Goal: Information Seeking & Learning: Learn about a topic

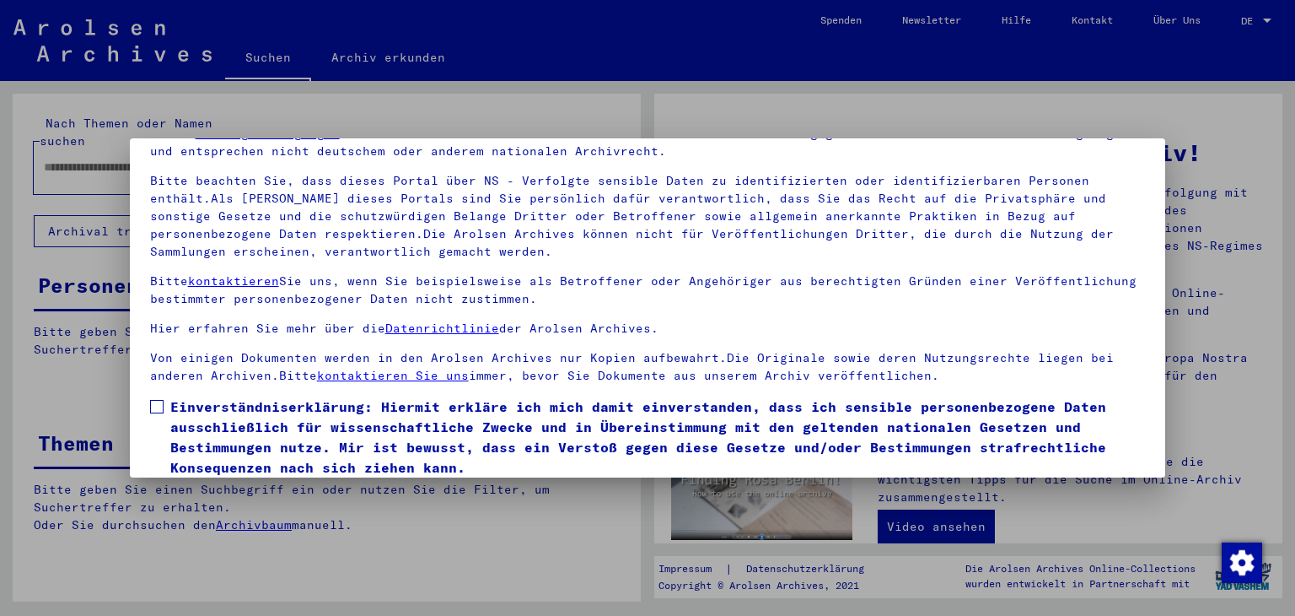
scroll to position [145, 0]
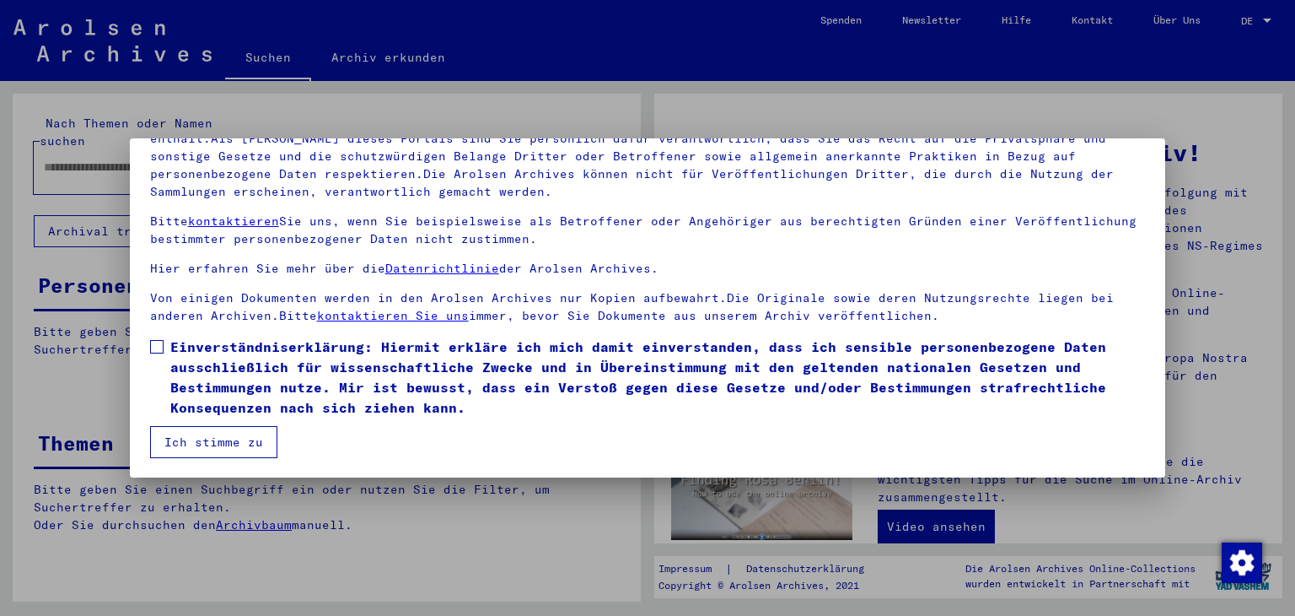
click at [160, 349] on span at bounding box center [156, 346] width 13 height 13
click at [236, 443] on button "Ich stimme zu" at bounding box center [213, 442] width 127 height 32
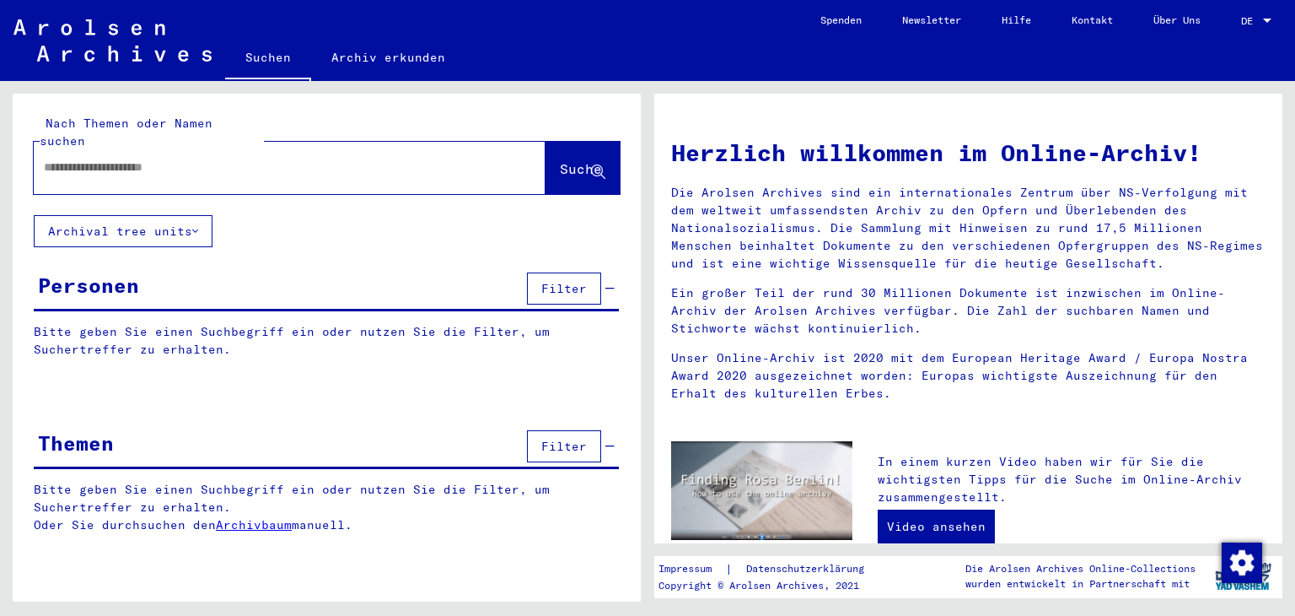
click at [241, 159] on input "text" at bounding box center [269, 168] width 451 height 18
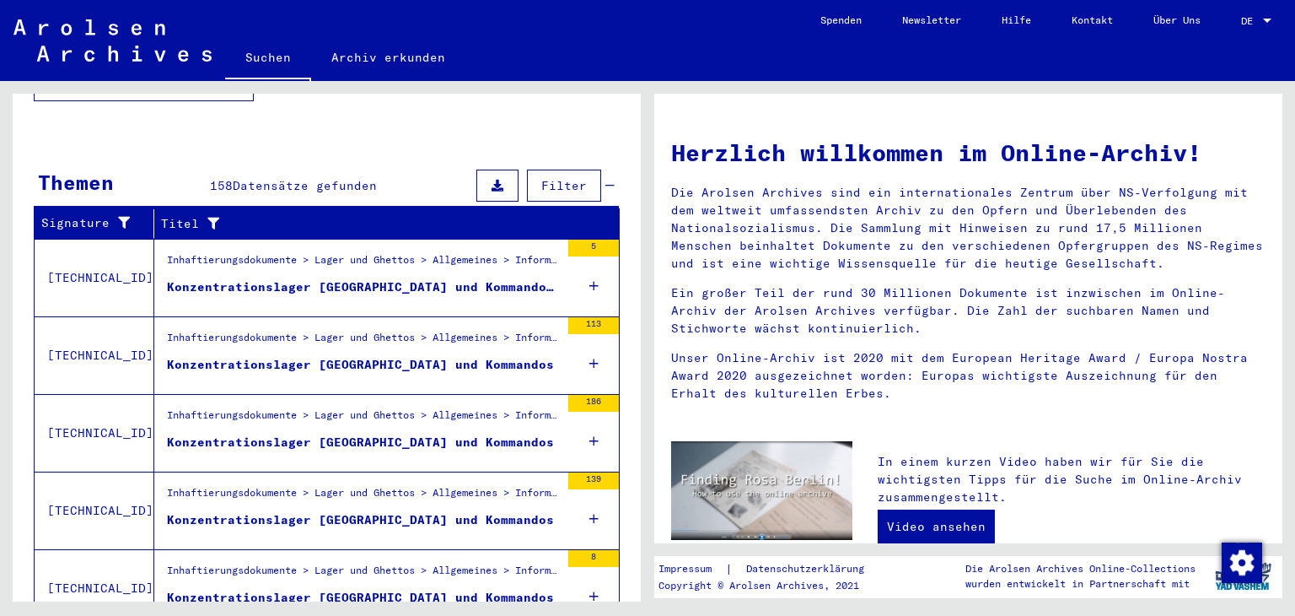
scroll to position [558, 0]
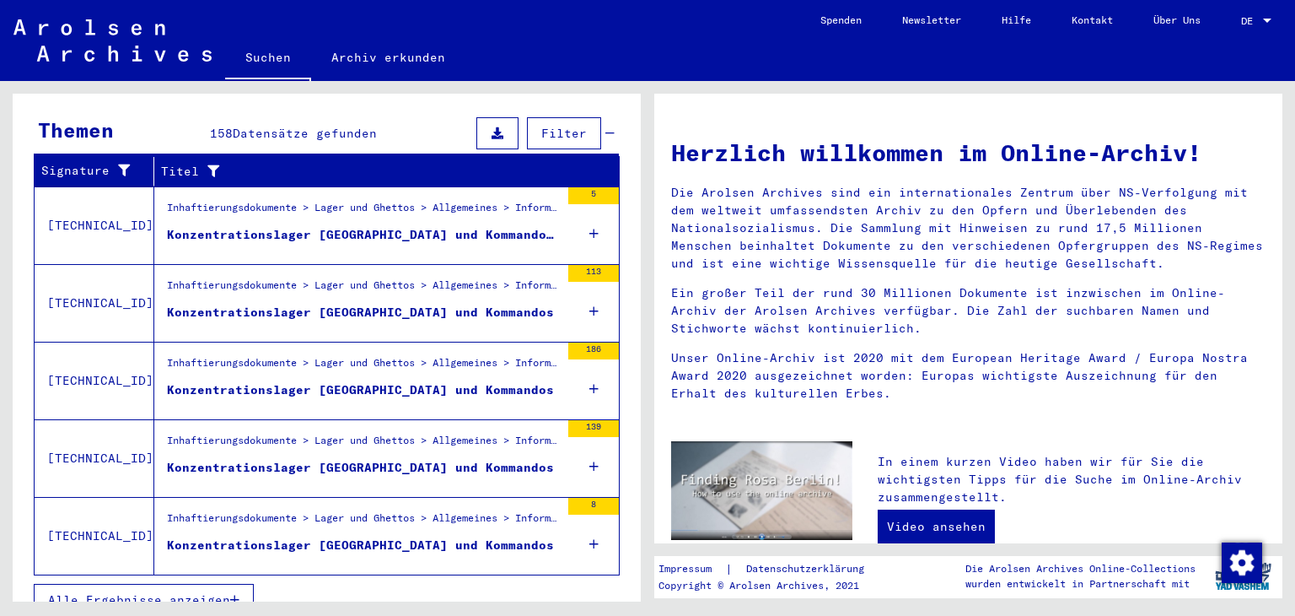
click at [202, 592] on span "Alle Ergebnisse anzeigen" at bounding box center [139, 599] width 182 height 15
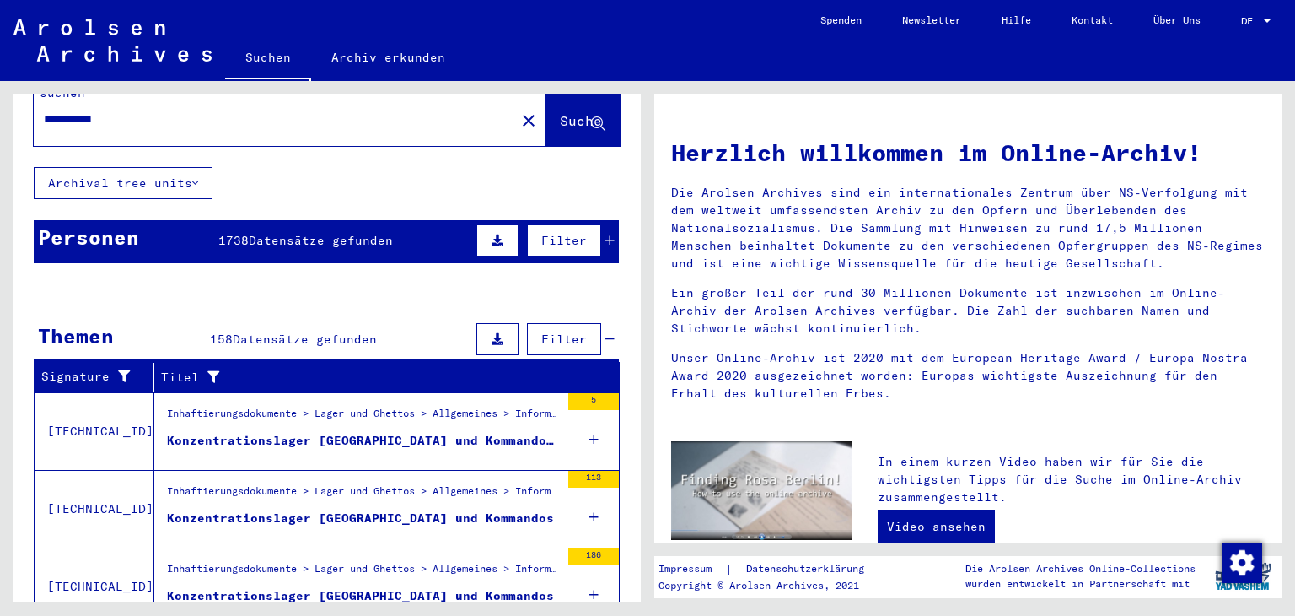
scroll to position [0, 0]
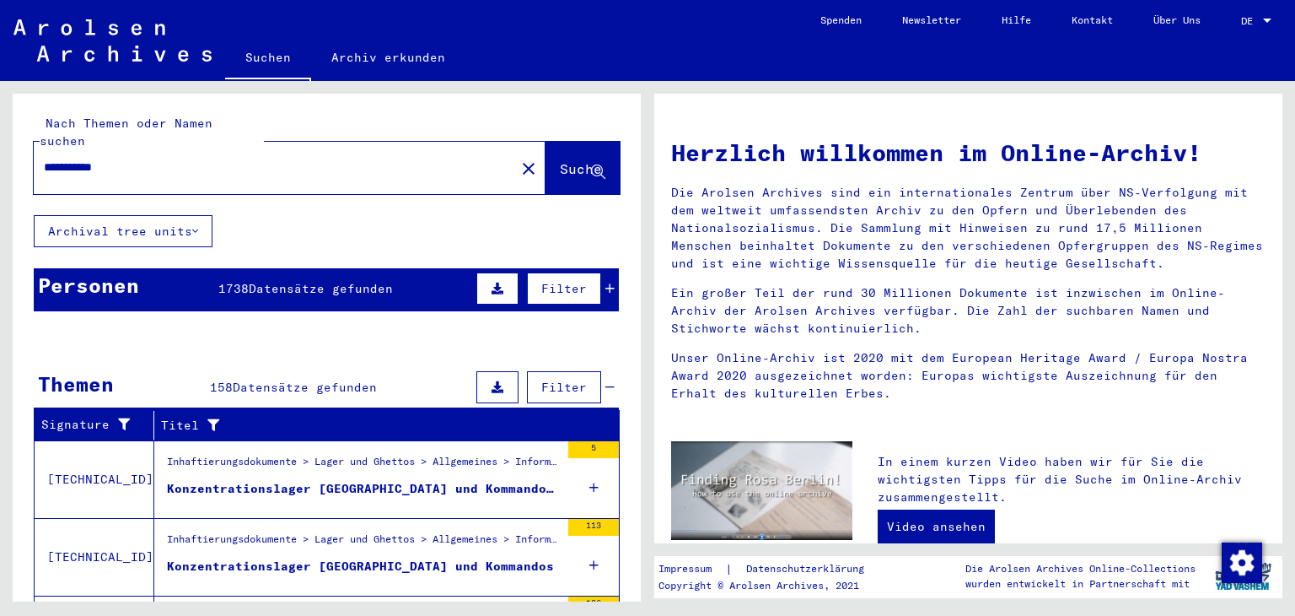
click at [224, 159] on input "**********" at bounding box center [269, 168] width 451 height 18
type input "**********"
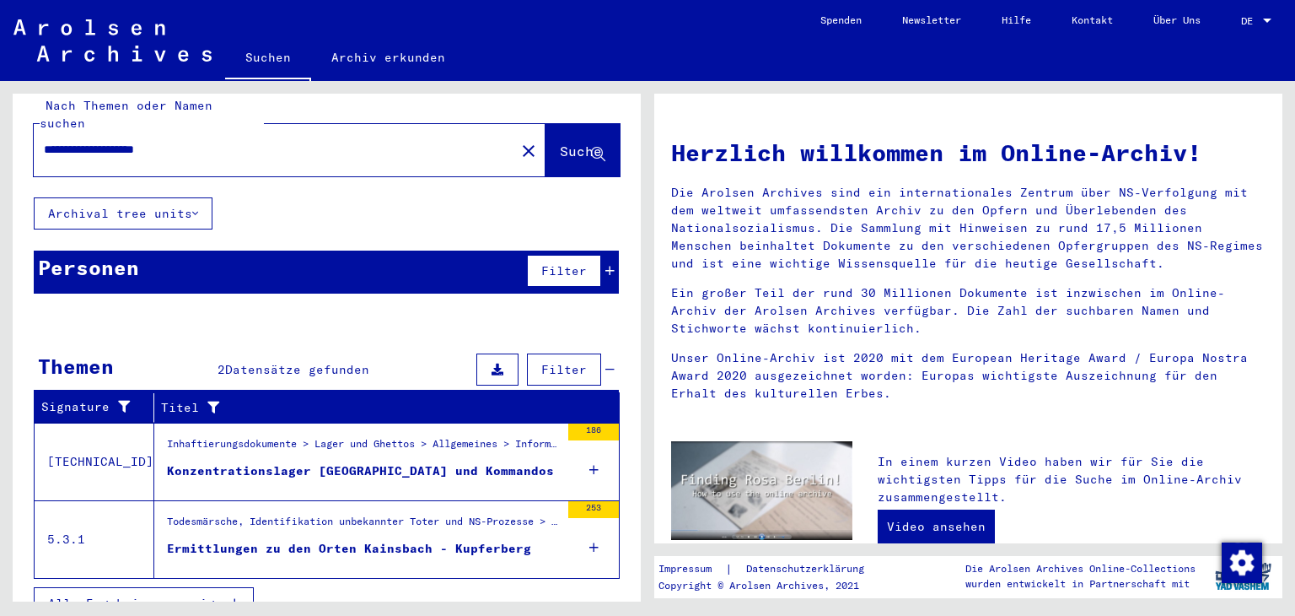
scroll to position [24, 0]
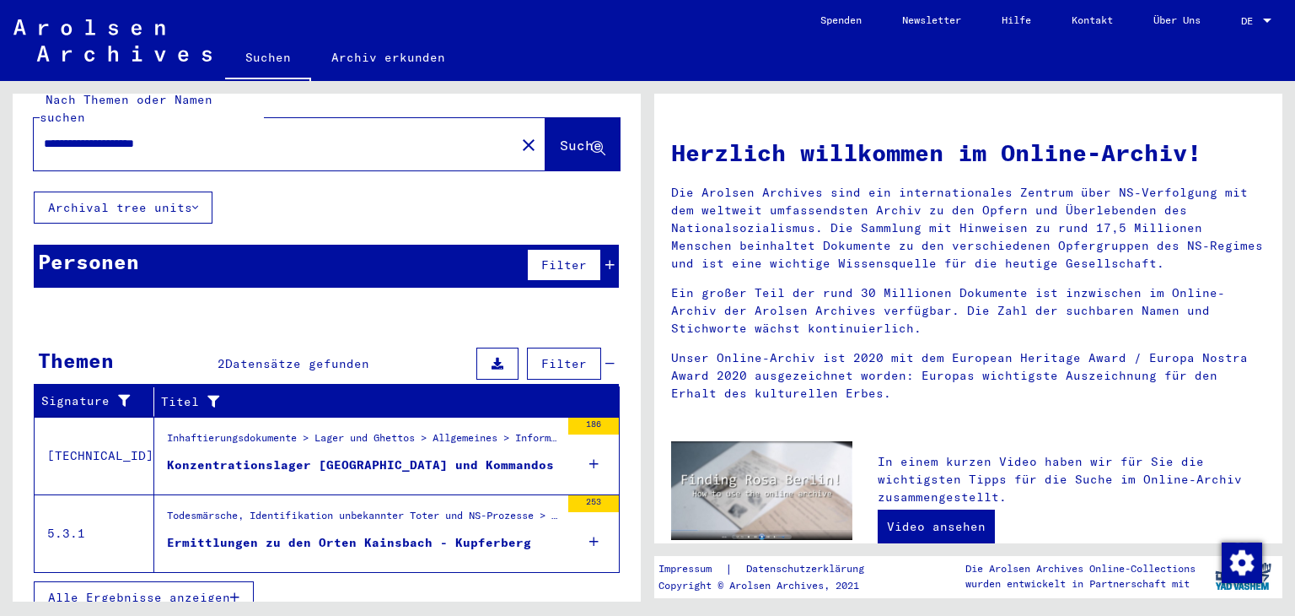
click at [589, 439] on icon at bounding box center [593, 463] width 9 height 59
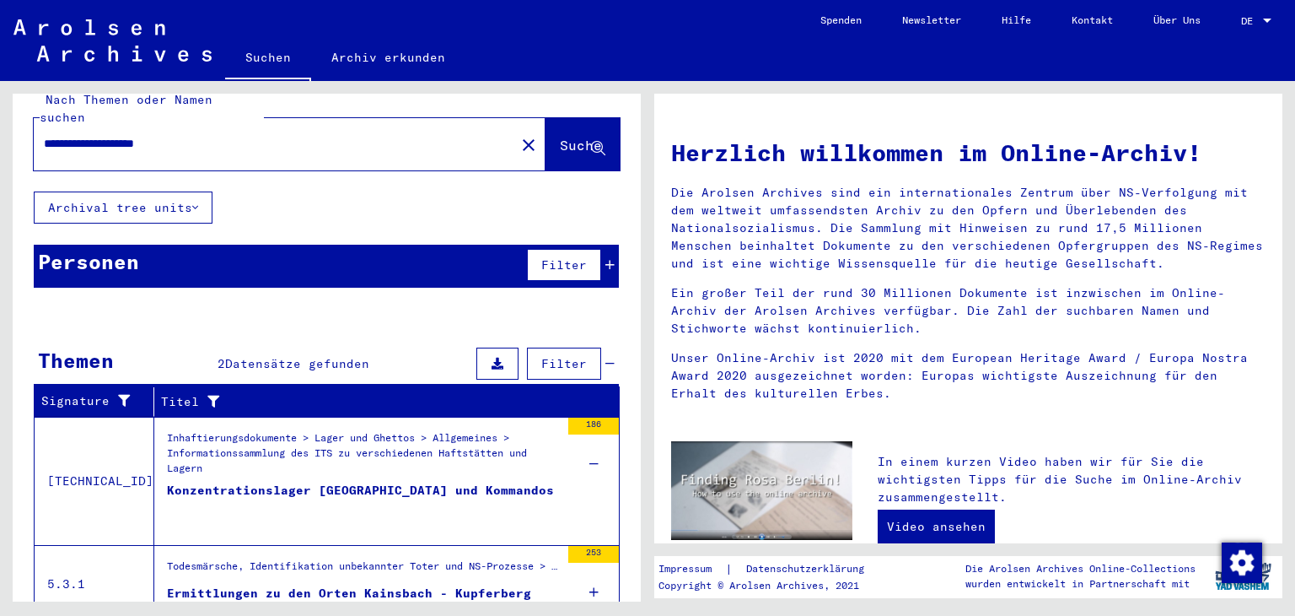
scroll to position [74, 0]
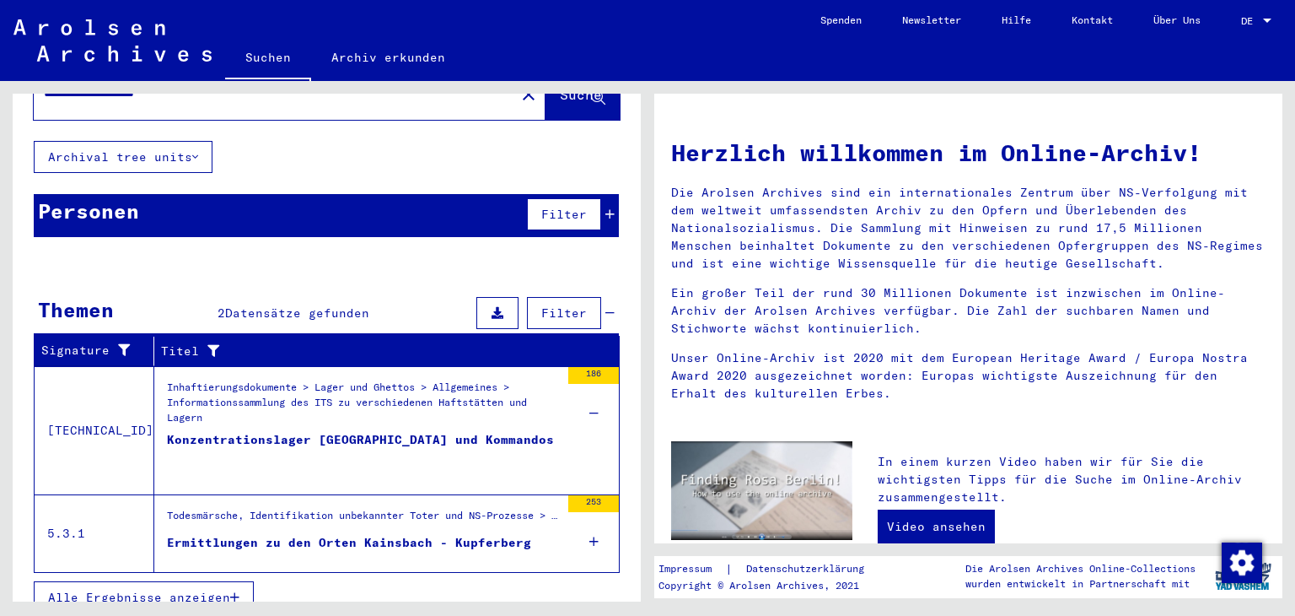
drag, startPoint x: 293, startPoint y: 416, endPoint x: 207, endPoint y: 374, distance: 96.2
click at [207, 379] on div "Inhaftierungsdokumente > Lager und Ghettos > Allgemeines > Informationssammlung…" at bounding box center [363, 404] width 393 height 51
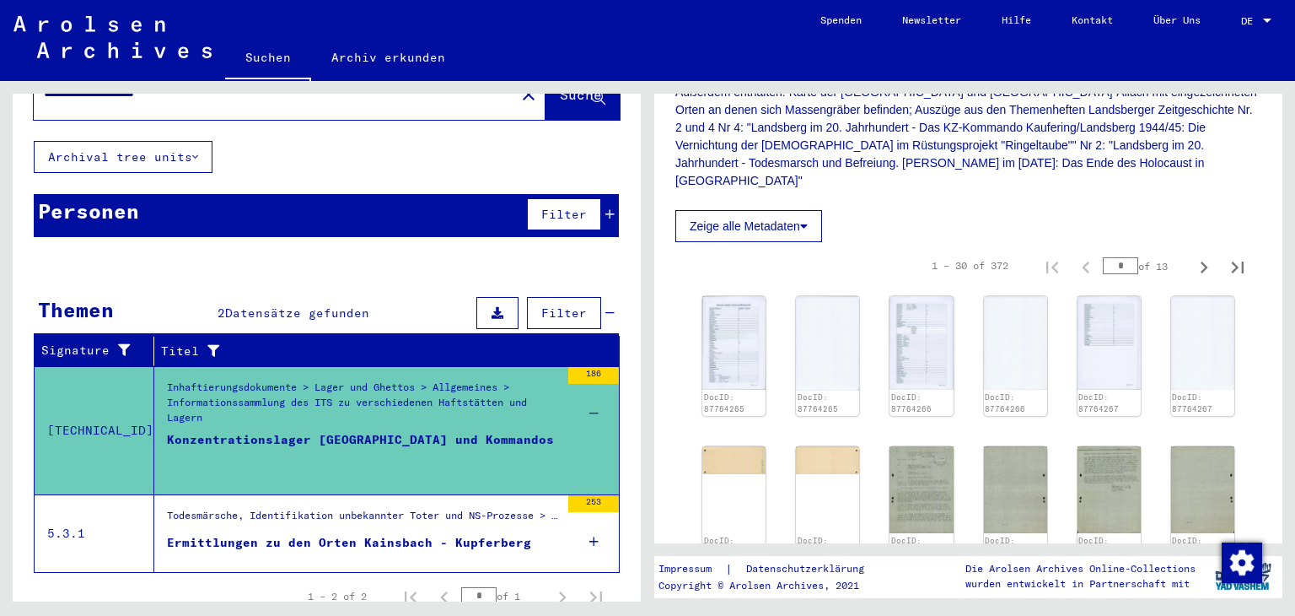
scroll to position [121, 0]
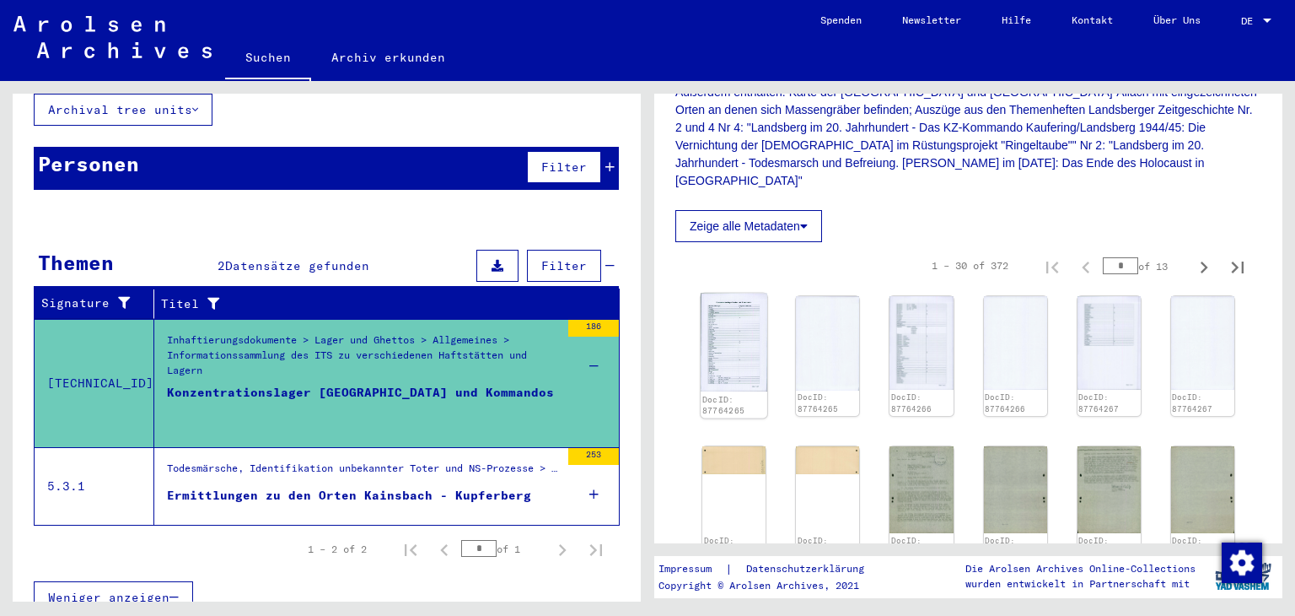
click at [754, 293] on img at bounding box center [734, 342] width 67 height 98
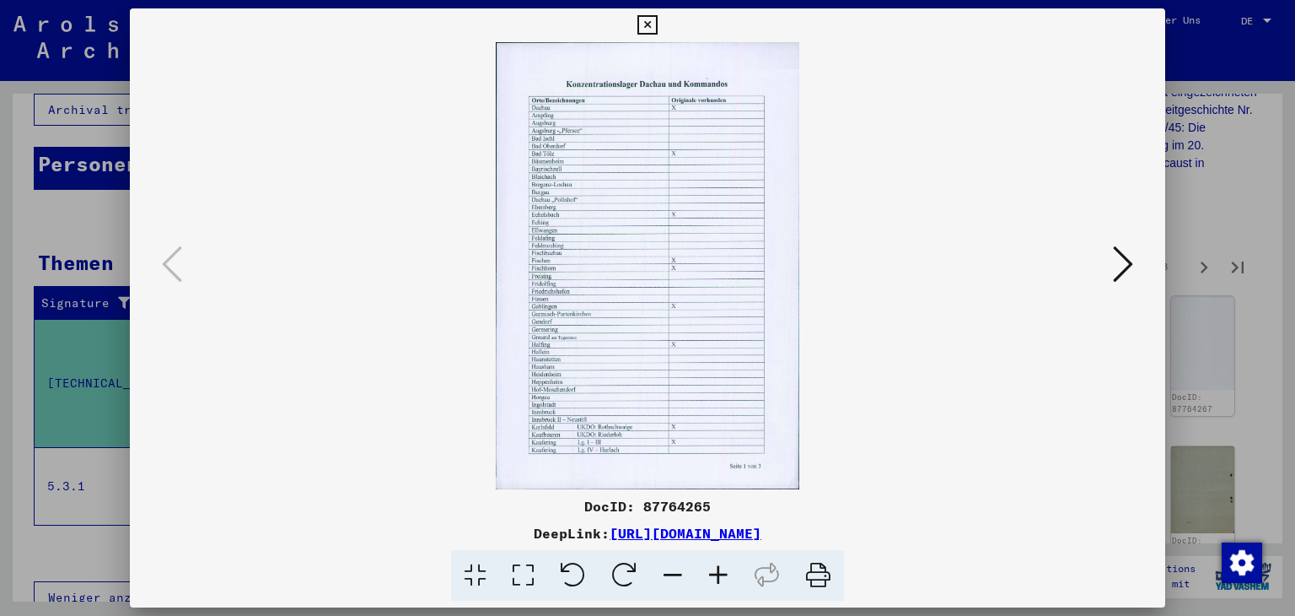
click at [1124, 264] on icon at bounding box center [1123, 264] width 20 height 40
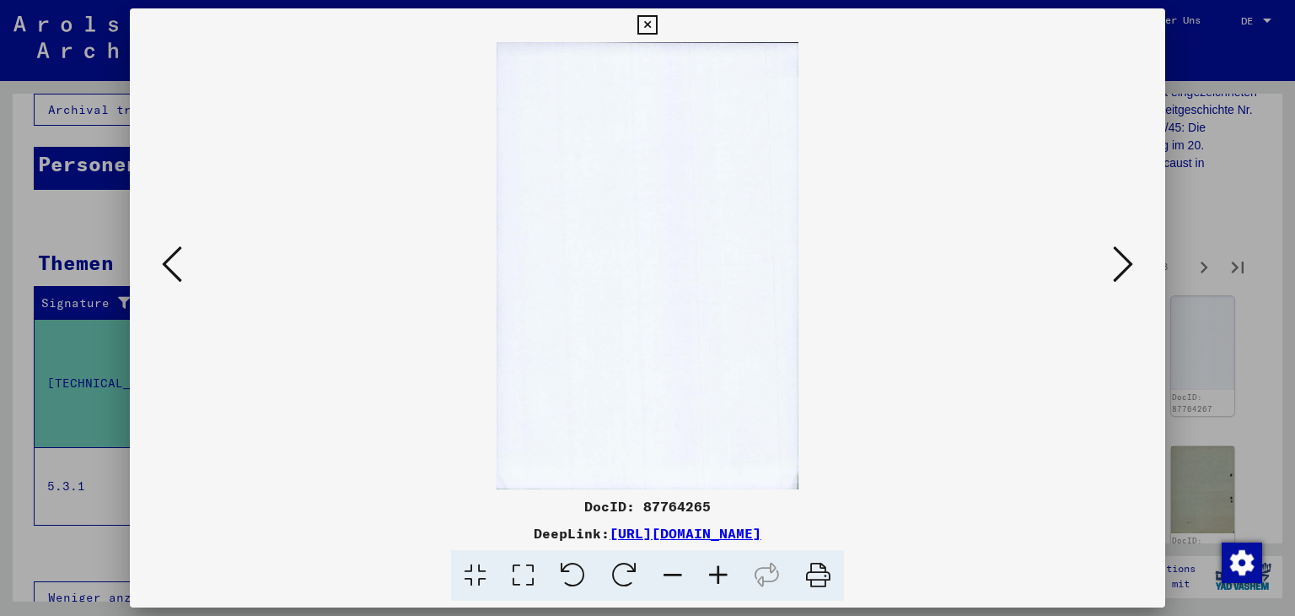
click at [1124, 264] on icon at bounding box center [1123, 264] width 20 height 40
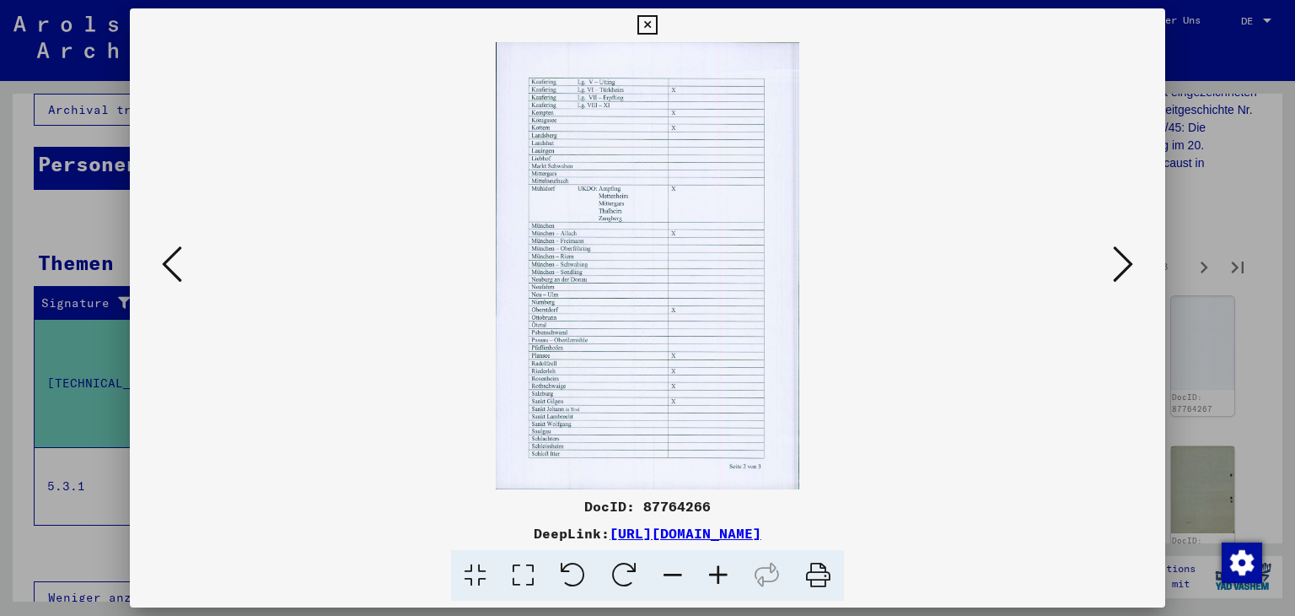
click at [1124, 264] on icon at bounding box center [1123, 264] width 20 height 40
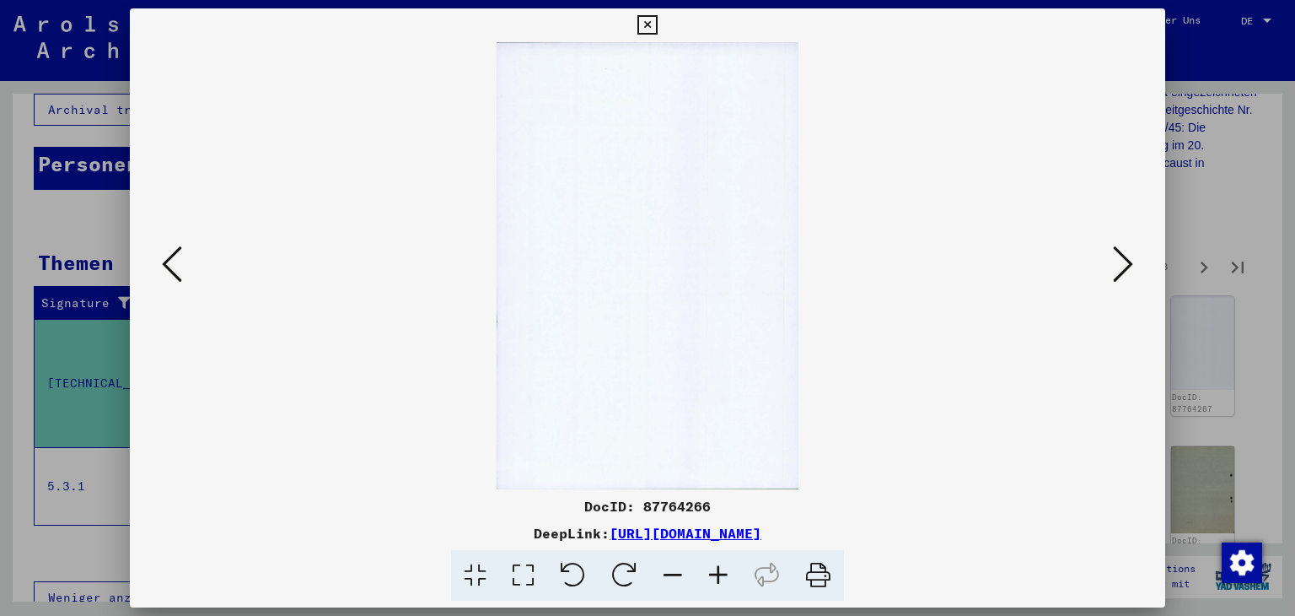
click at [1124, 264] on icon at bounding box center [1123, 264] width 20 height 40
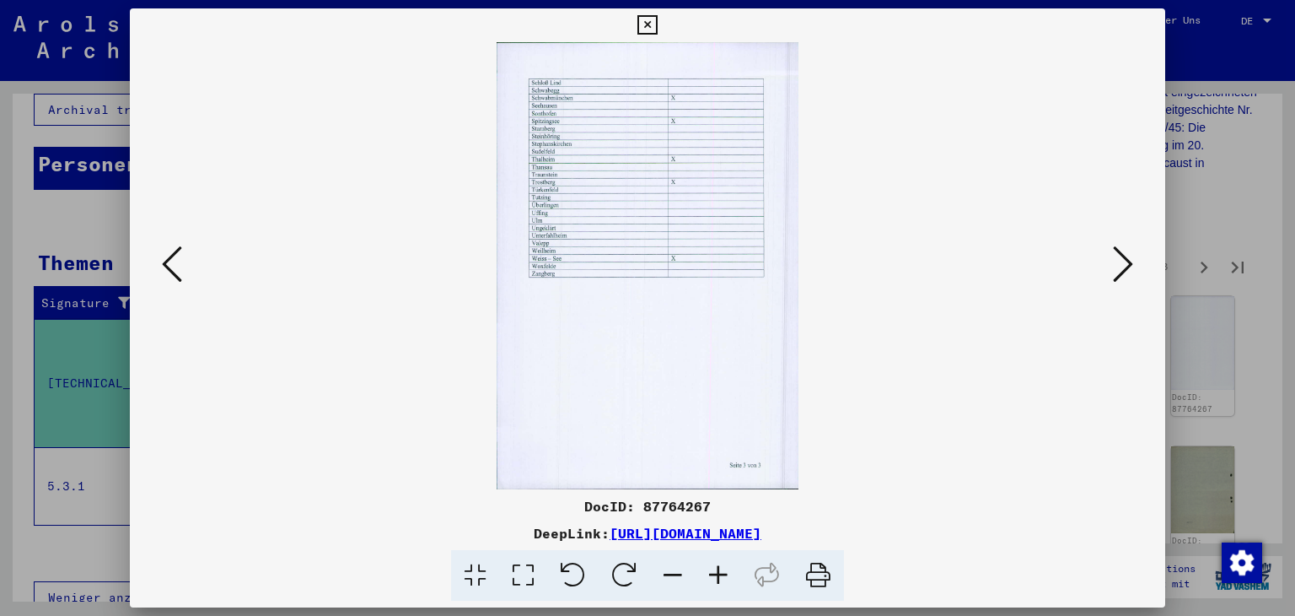
click at [1124, 264] on icon at bounding box center [1123, 264] width 20 height 40
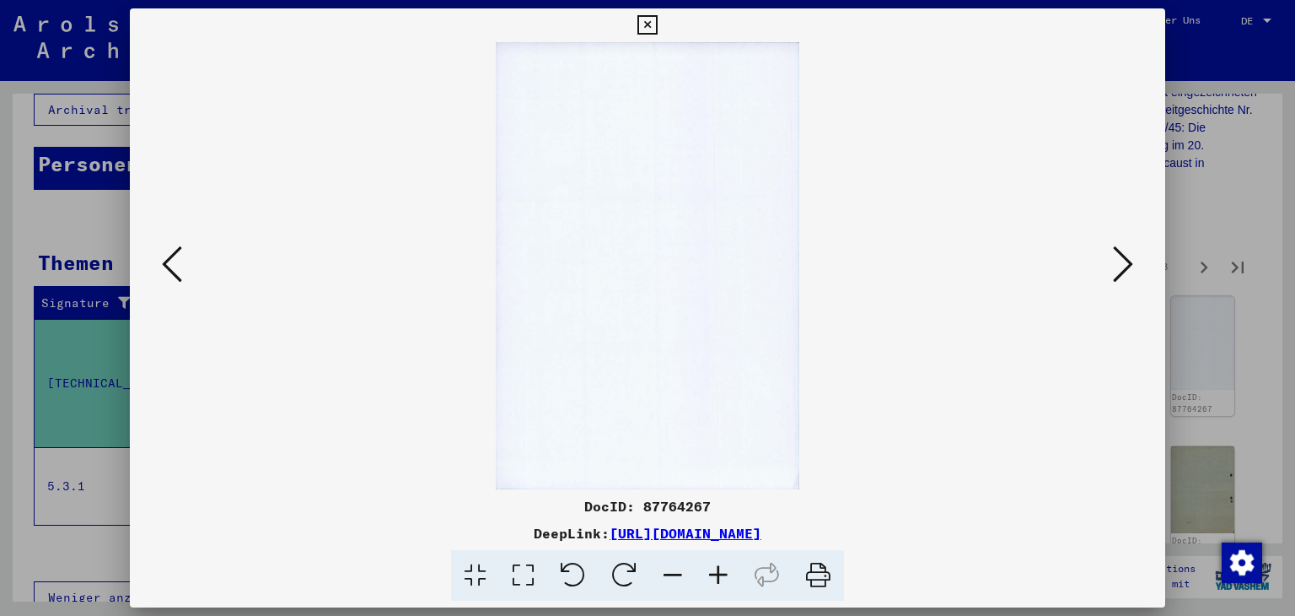
click at [1124, 264] on icon at bounding box center [1123, 264] width 20 height 40
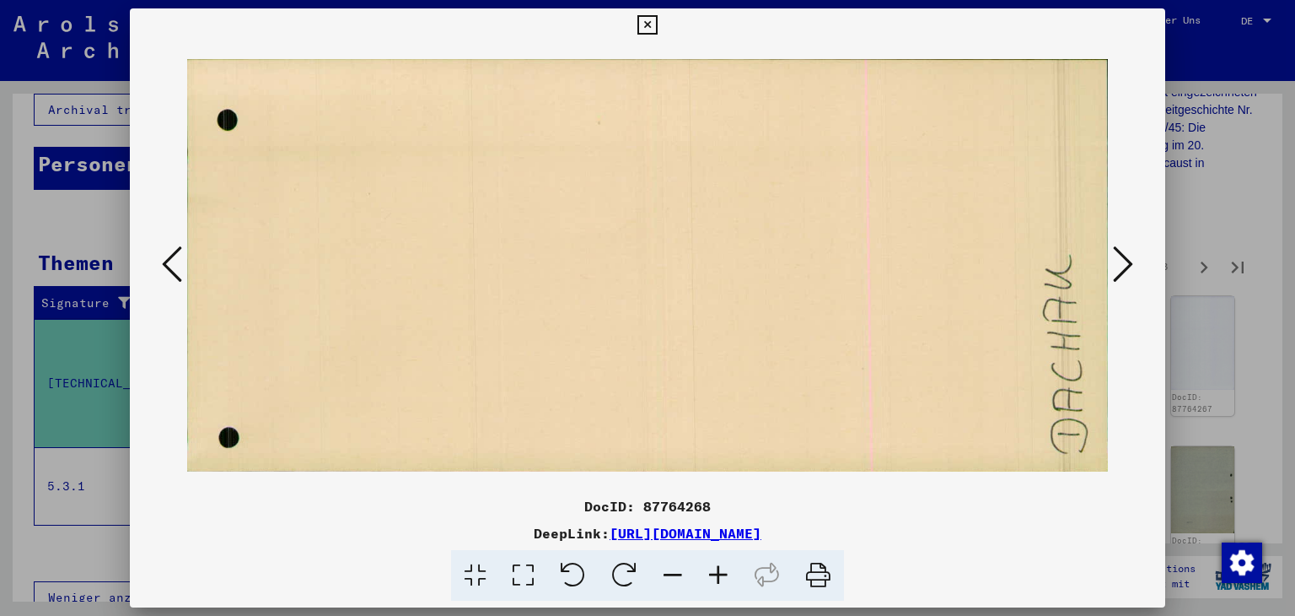
click at [1124, 264] on icon at bounding box center [1123, 264] width 20 height 40
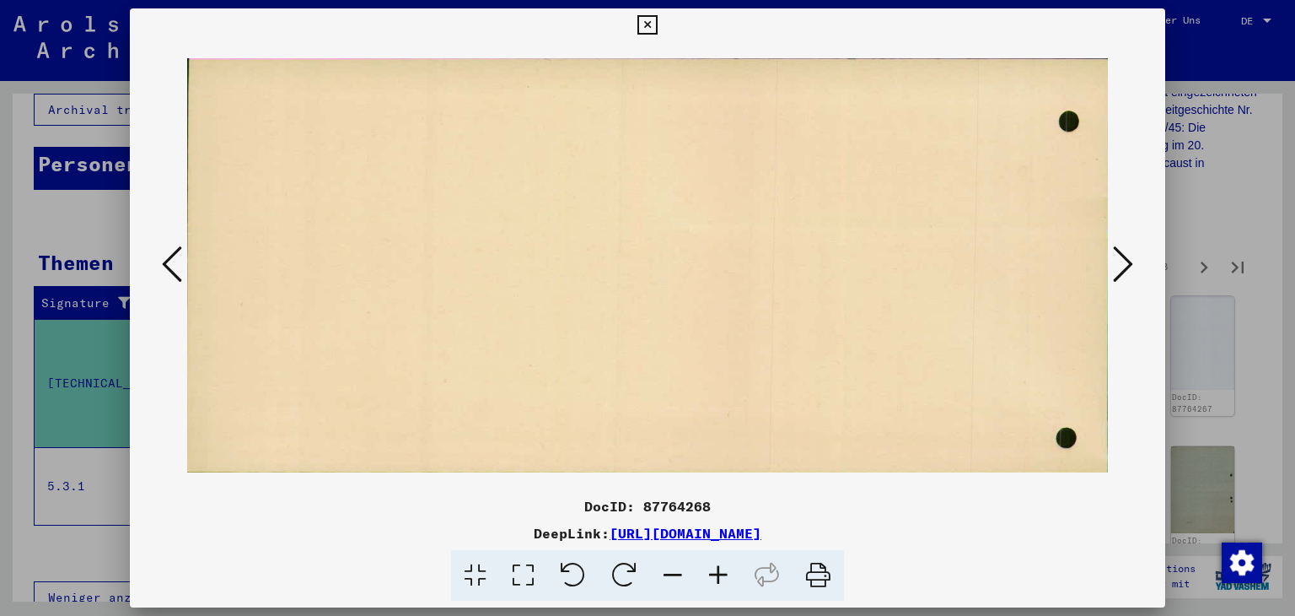
click at [1125, 262] on icon at bounding box center [1123, 264] width 20 height 40
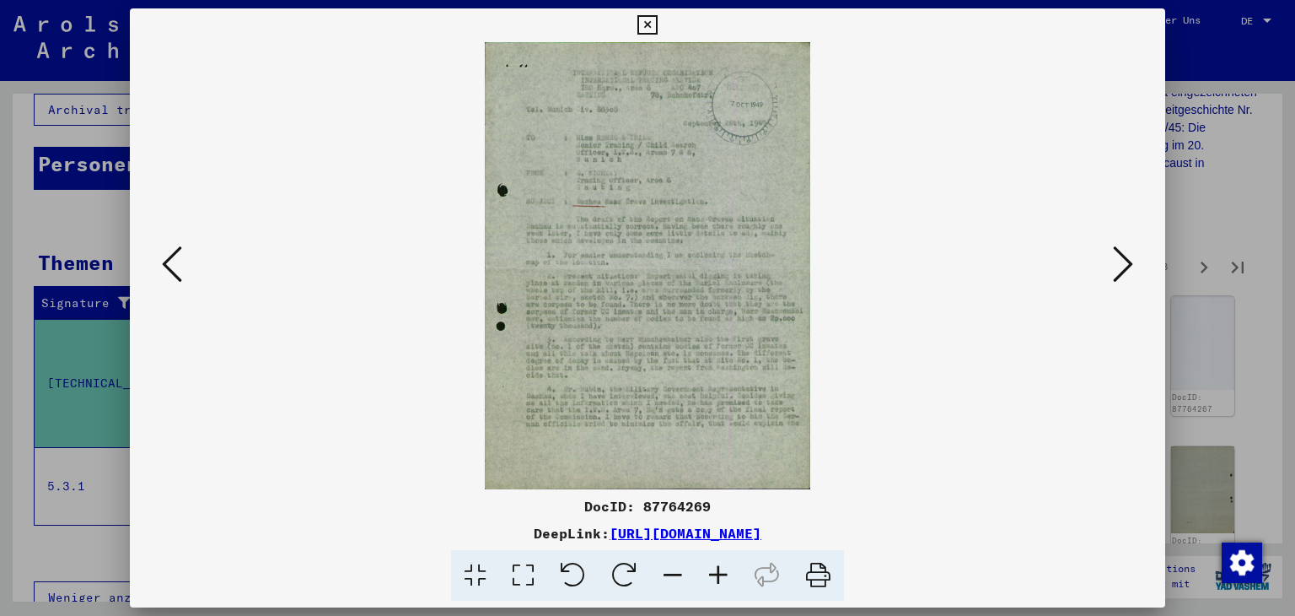
click at [1125, 262] on icon at bounding box center [1123, 264] width 20 height 40
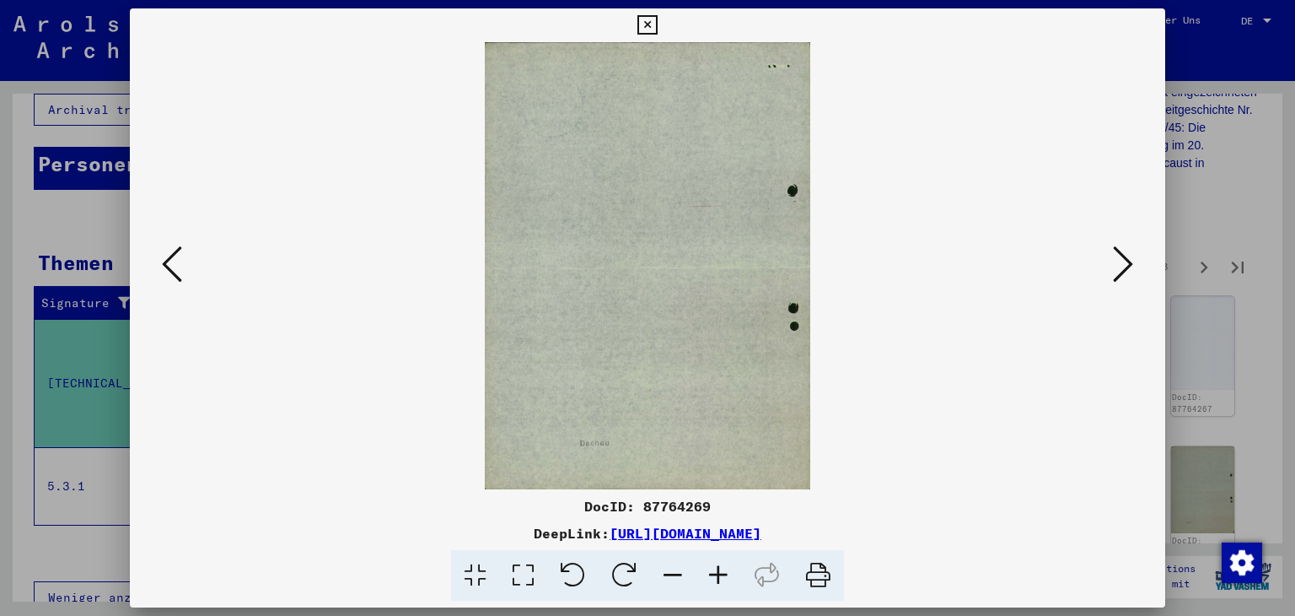
click at [1125, 262] on icon at bounding box center [1123, 264] width 20 height 40
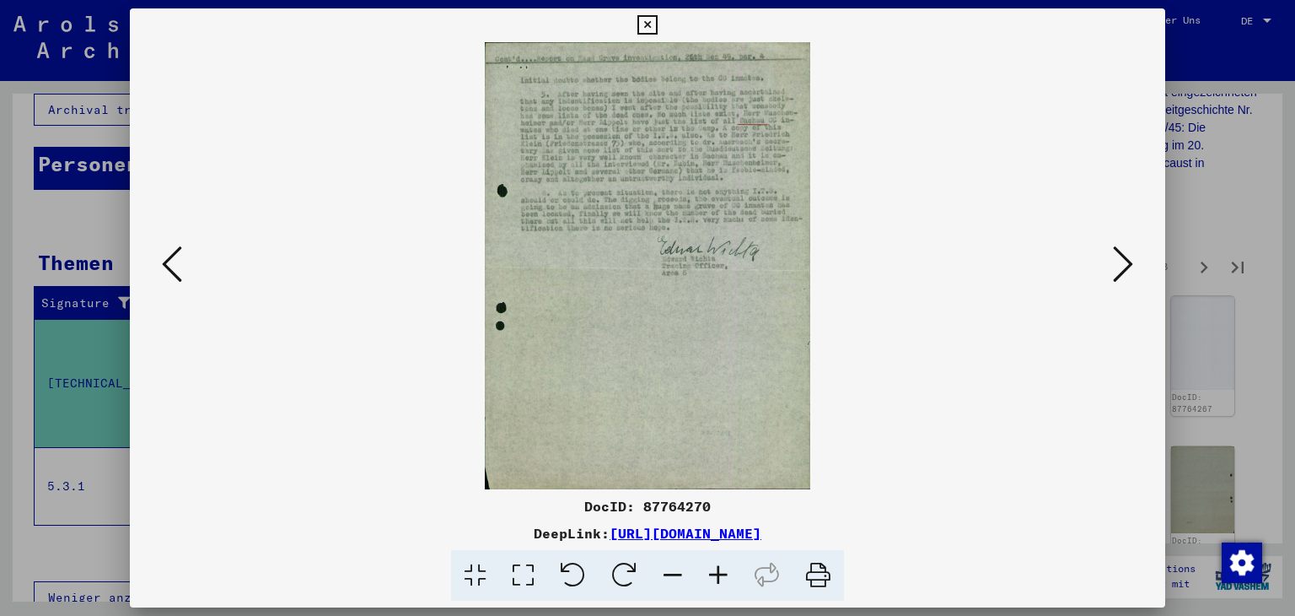
click at [1125, 262] on icon at bounding box center [1123, 264] width 20 height 40
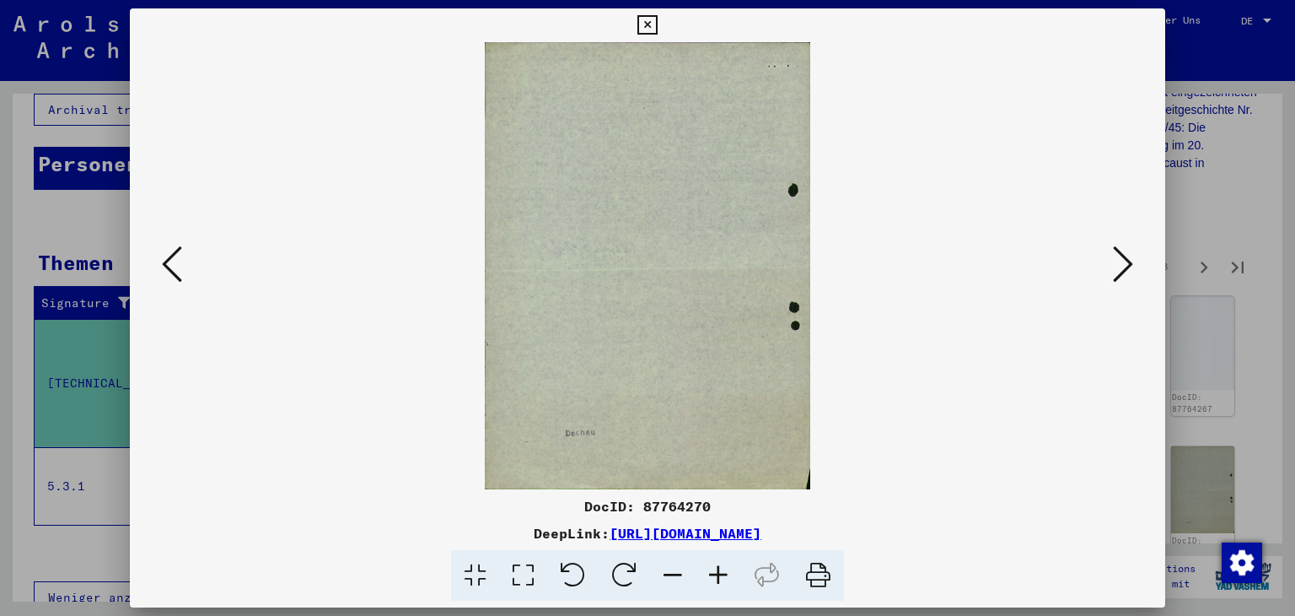
click at [1125, 262] on icon at bounding box center [1123, 264] width 20 height 40
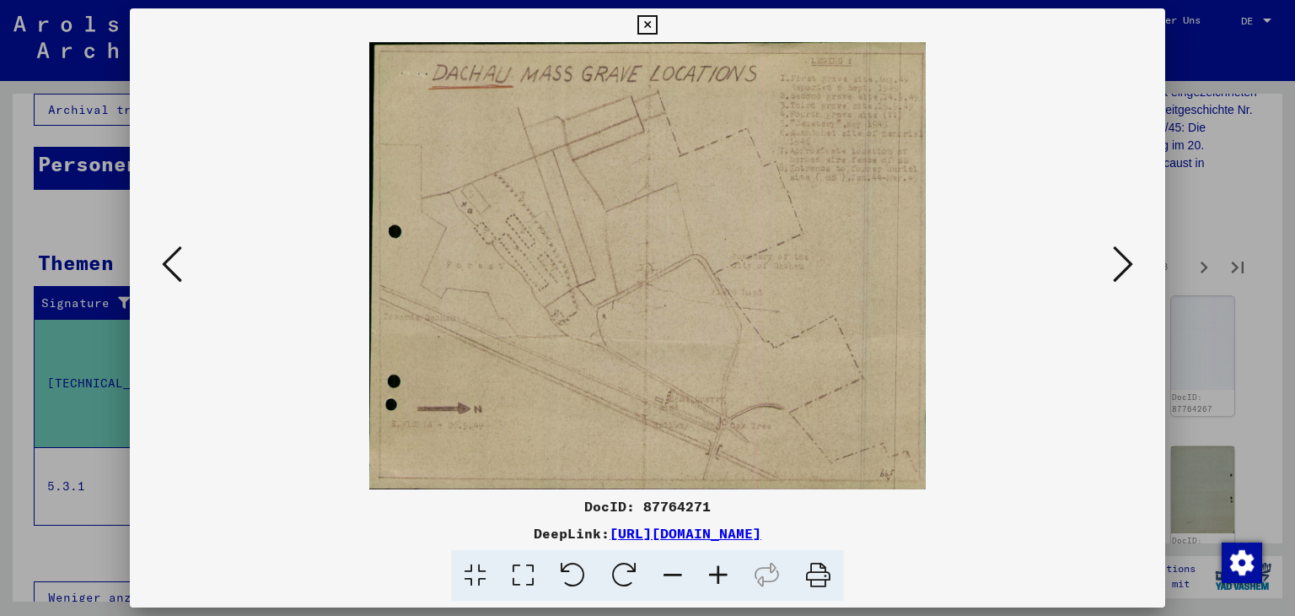
click at [1125, 262] on icon at bounding box center [1123, 264] width 20 height 40
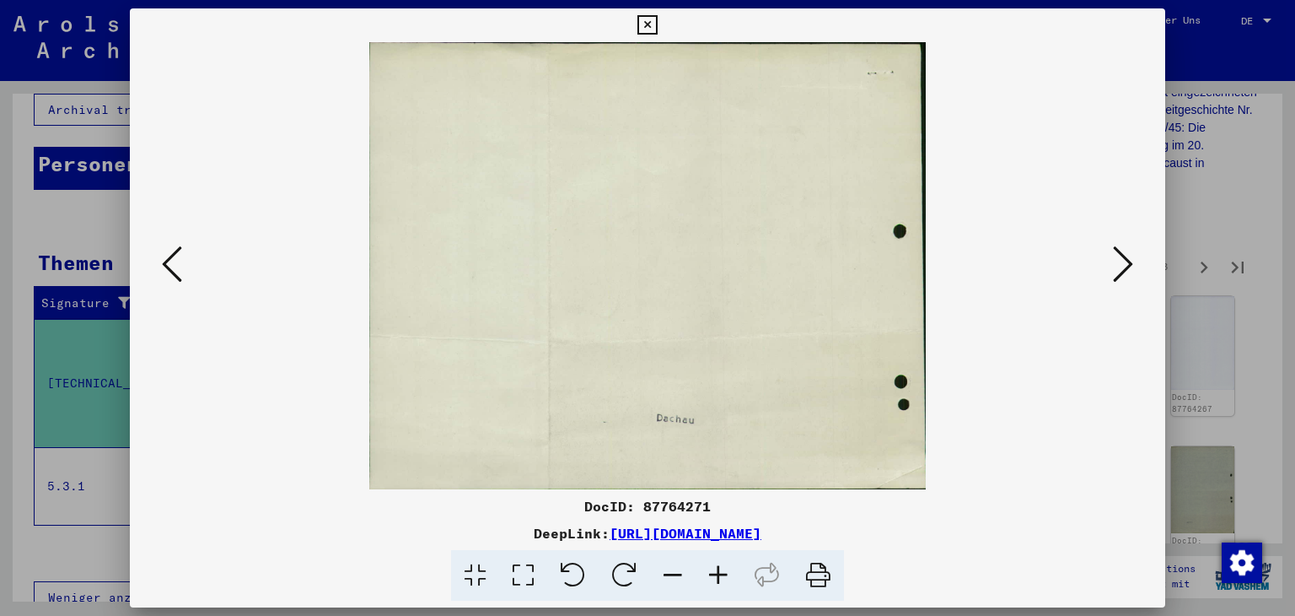
click at [1125, 262] on icon at bounding box center [1123, 264] width 20 height 40
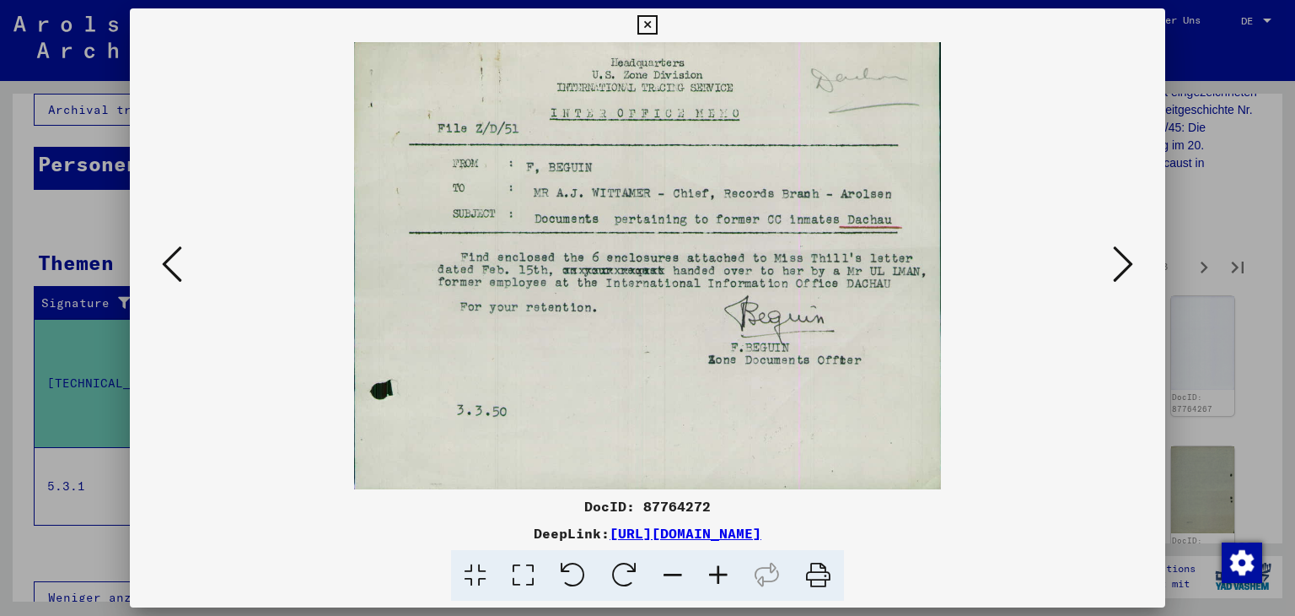
click at [1125, 262] on icon at bounding box center [1123, 264] width 20 height 40
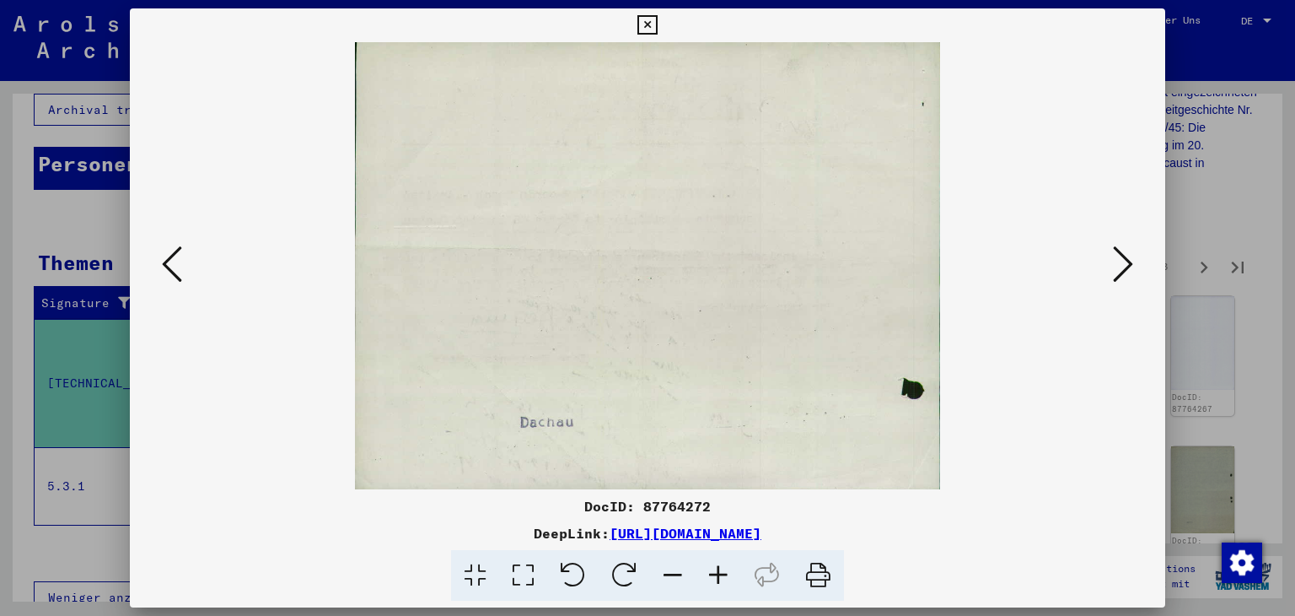
click at [1125, 262] on icon at bounding box center [1123, 264] width 20 height 40
